Goal: Task Accomplishment & Management: Manage account settings

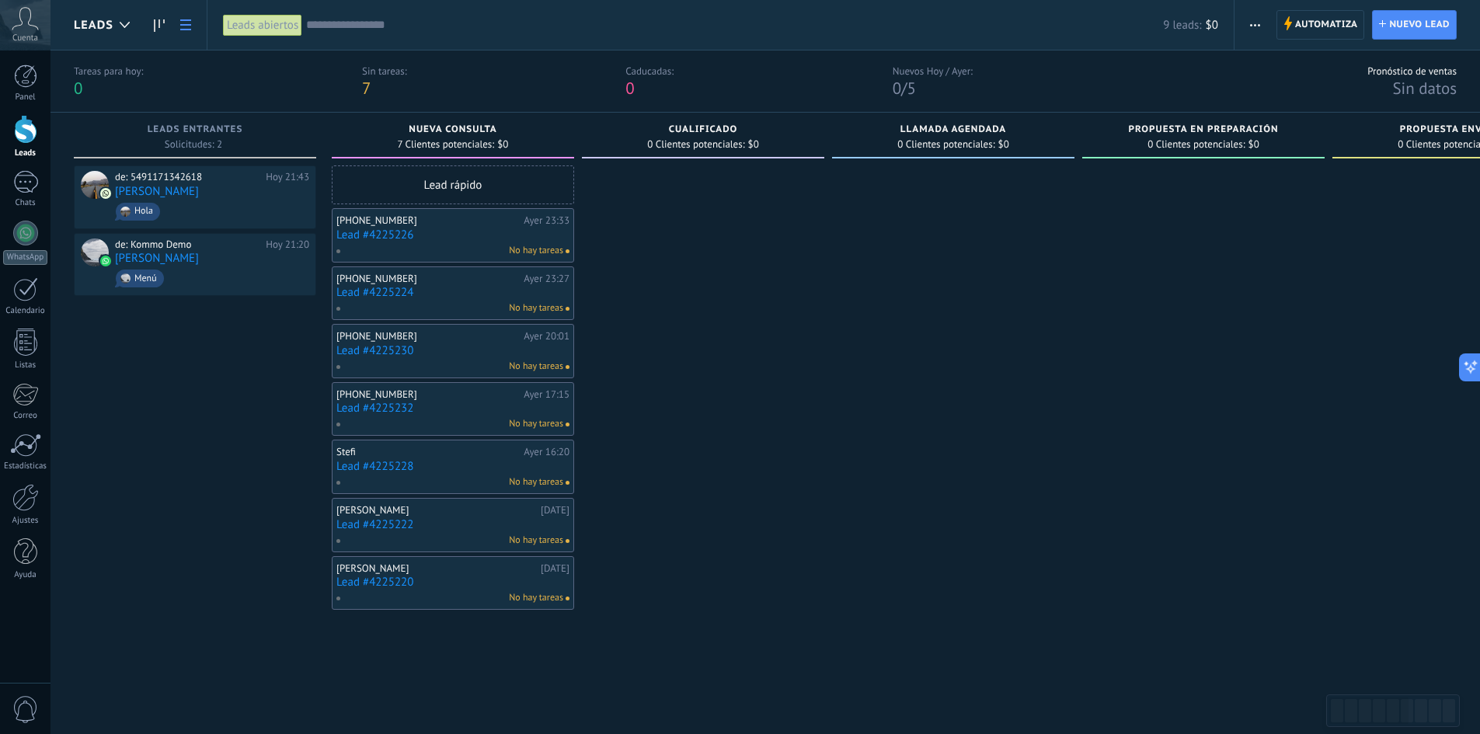
click at [185, 31] on link at bounding box center [185, 25] width 26 height 30
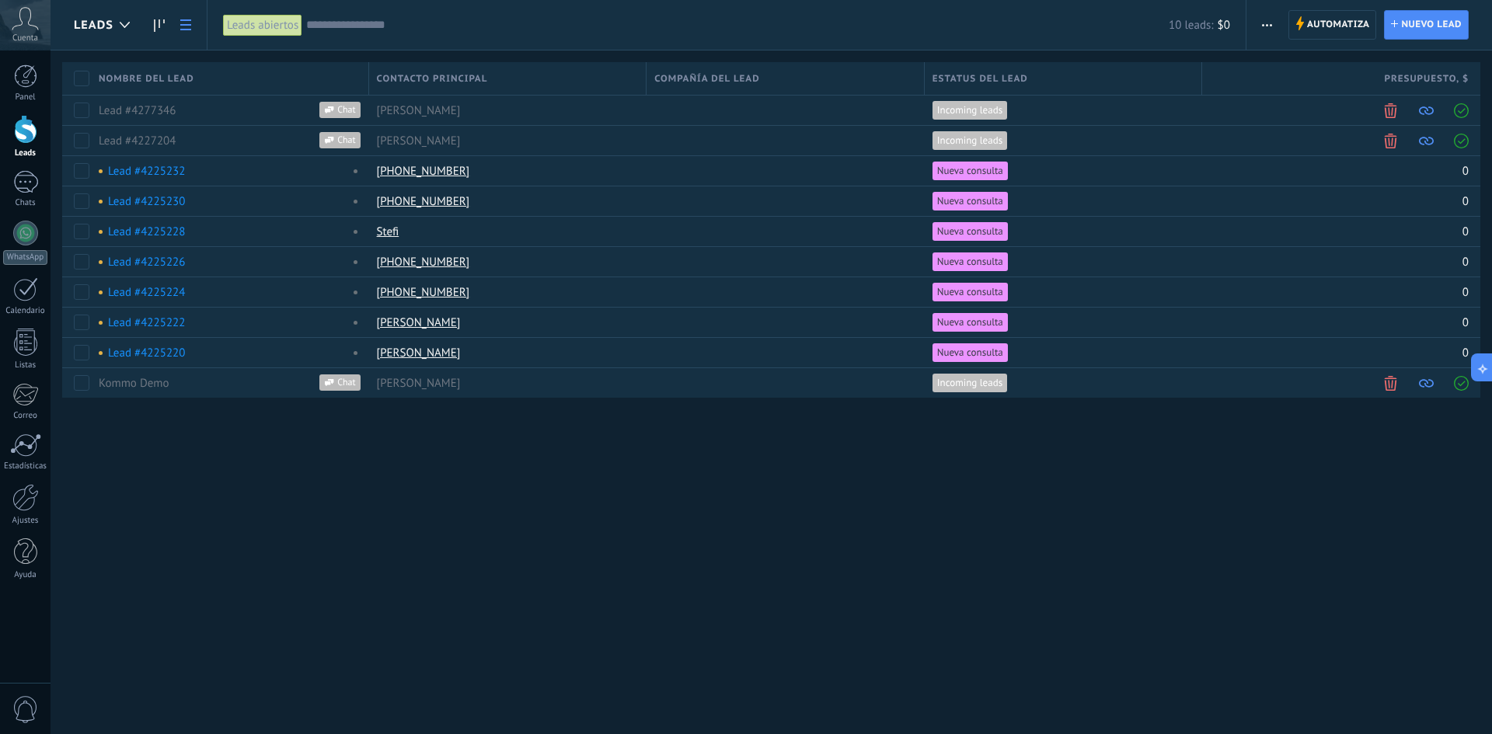
click at [185, 30] on use at bounding box center [185, 24] width 11 height 11
click at [155, 30] on use at bounding box center [159, 25] width 11 height 12
